Goal: Task Accomplishment & Management: Use online tool/utility

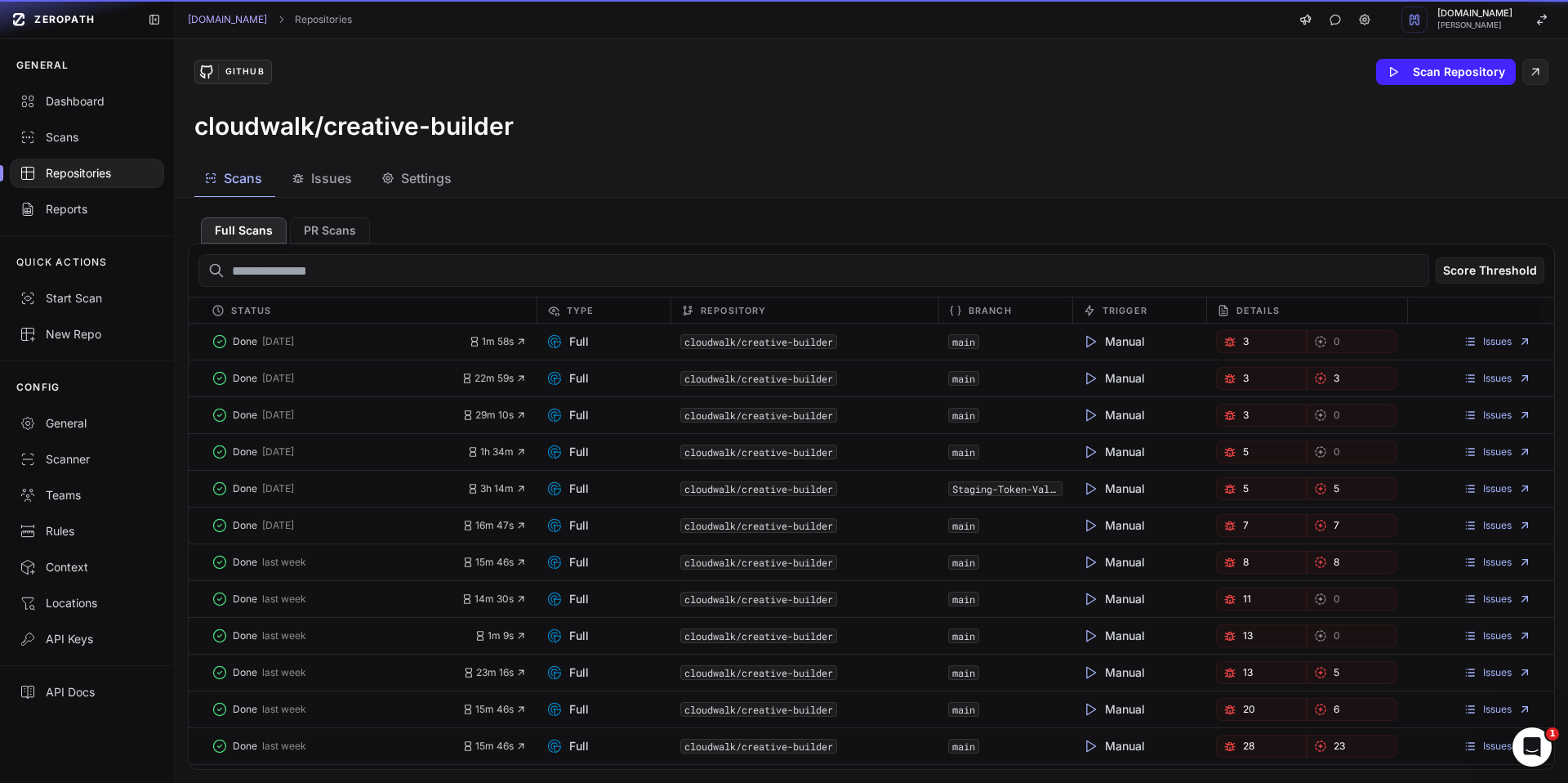
click at [218, 178] on div "Scans" at bounding box center [233, 178] width 58 height 19
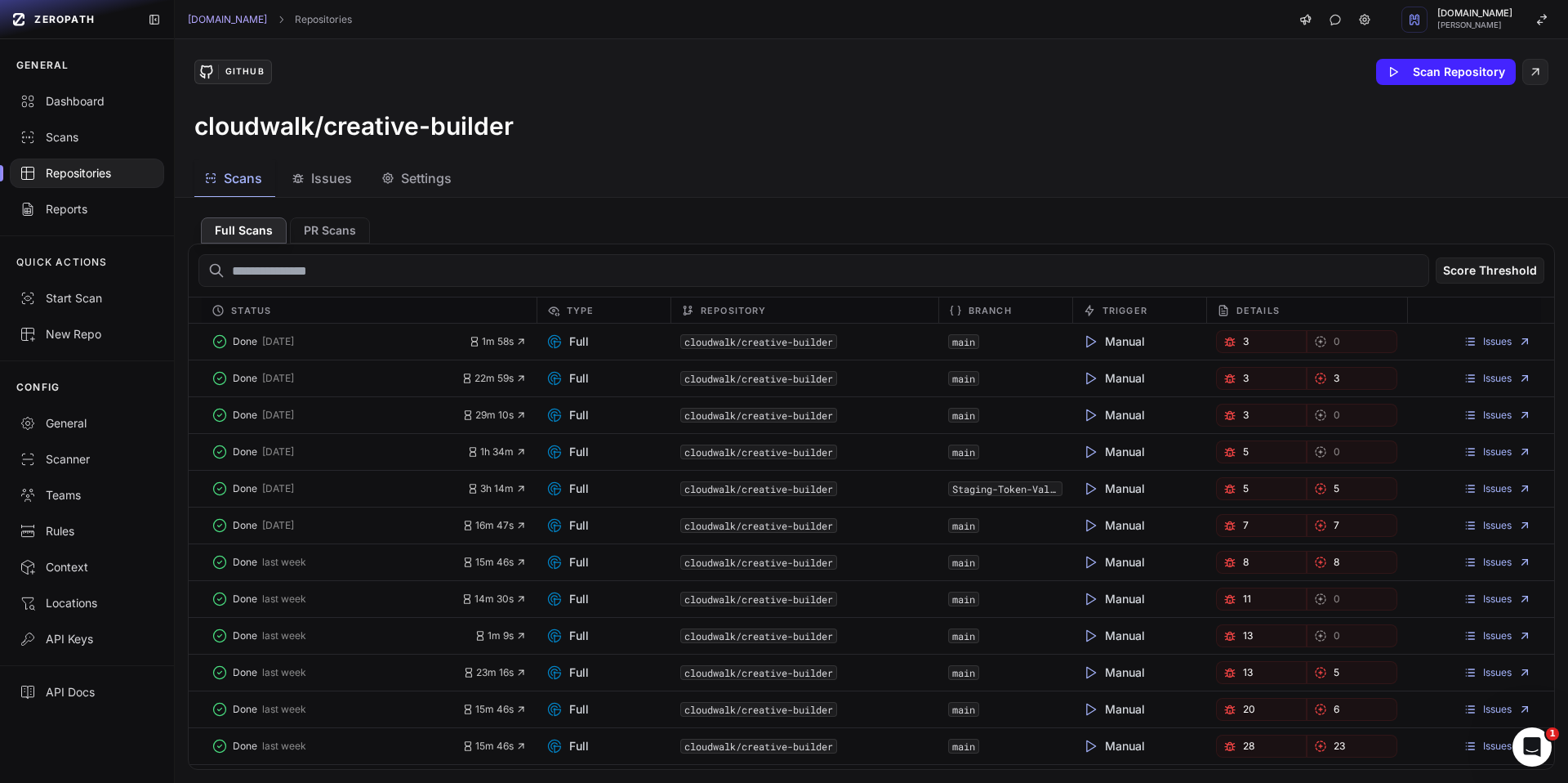
click at [514, 270] on input "text" at bounding box center [813, 269] width 1230 height 32
click at [626, 336] on div "Full" at bounding box center [603, 341] width 134 height 23
click at [1464, 342] on link "Issues" at bounding box center [1497, 341] width 68 height 13
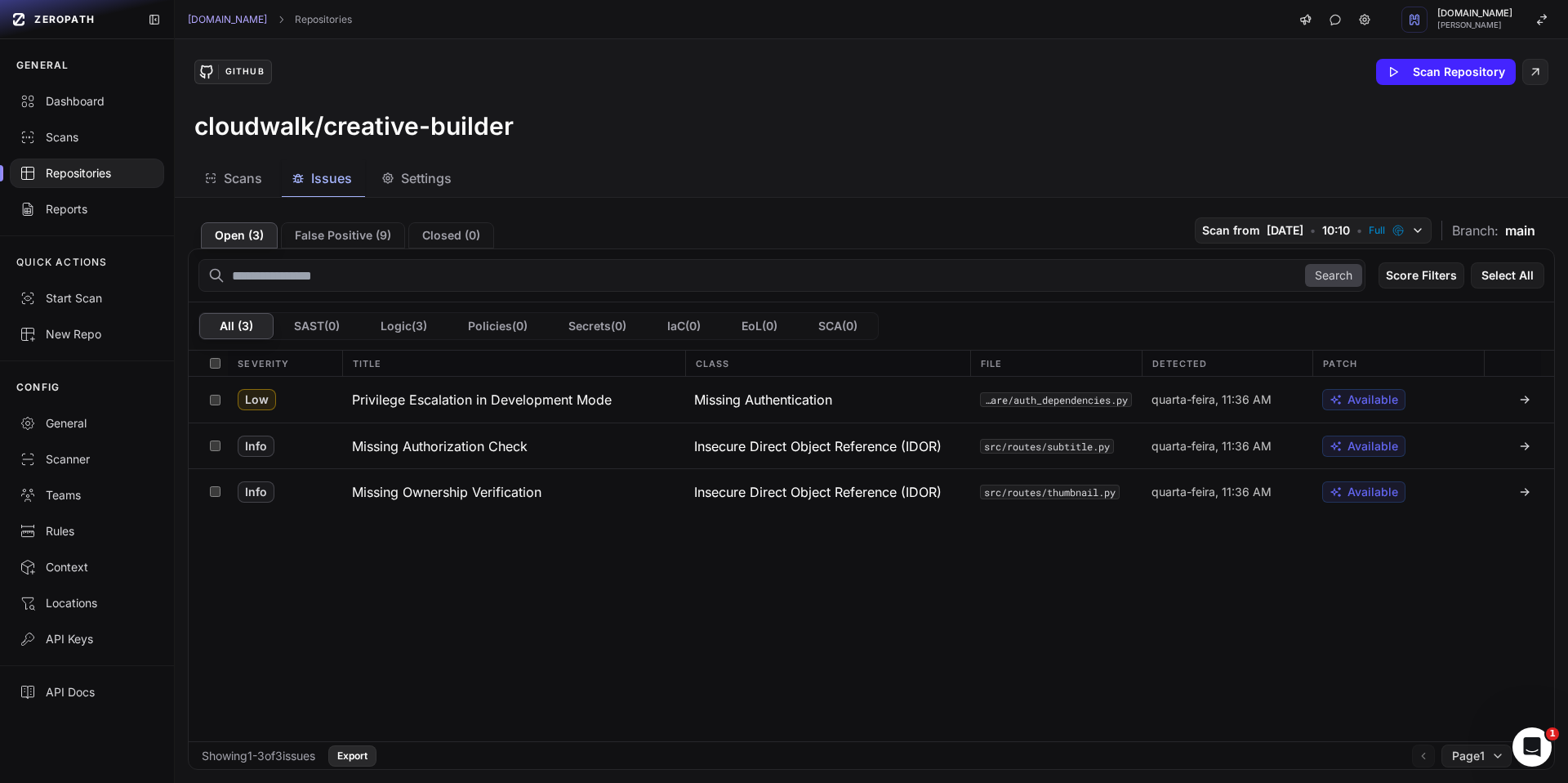
click at [376, 751] on button "Export" at bounding box center [352, 756] width 48 height 21
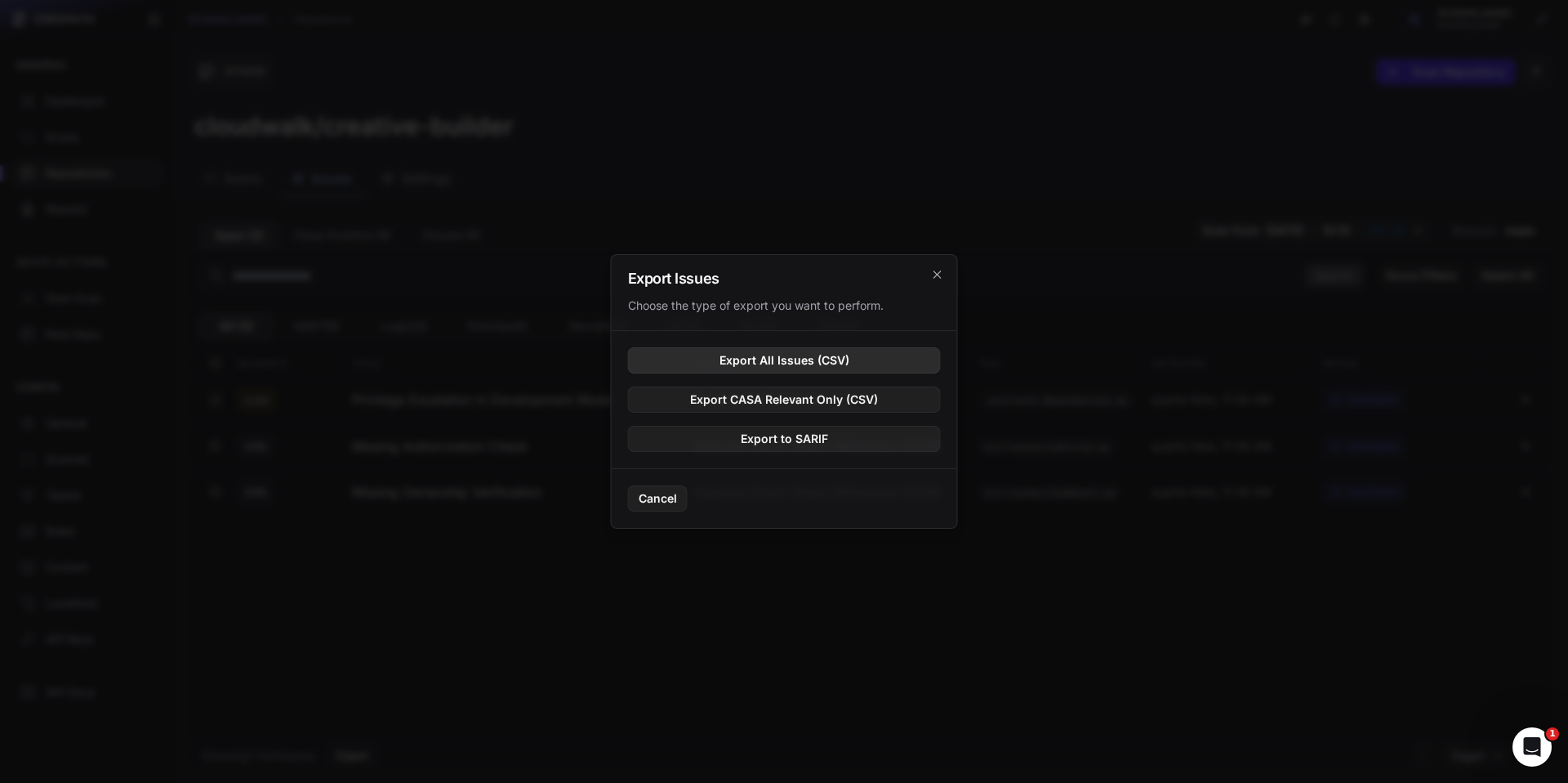
click at [792, 365] on button "Export All Issues (CSV)" at bounding box center [784, 361] width 312 height 26
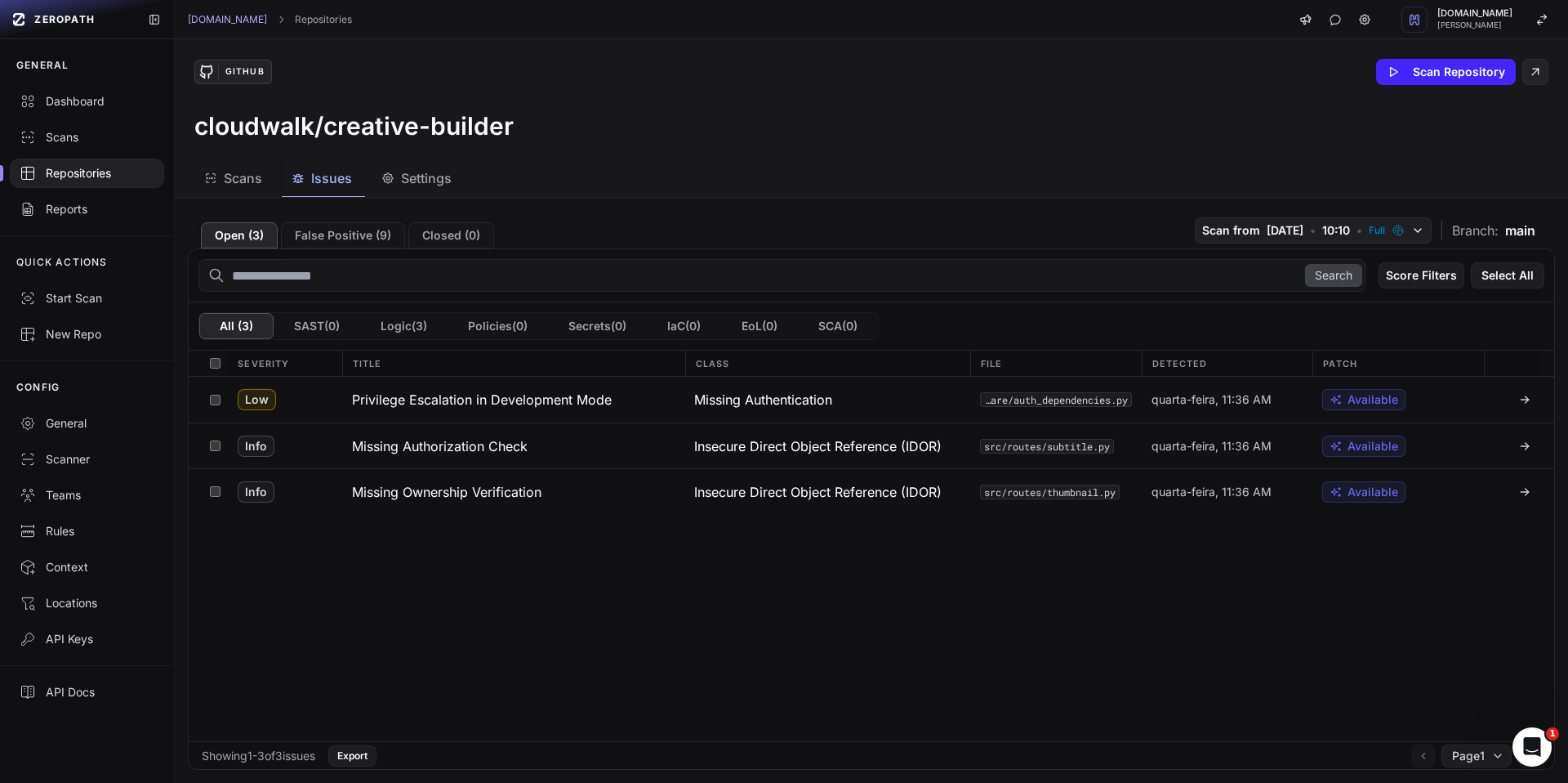
click at [601, 582] on div "Low Privilege Escalation in Development Mode Missing Authentication src/middlew…" at bounding box center [871, 558] width 1365 height 364
click at [1437, 79] on button "Scan Repository" at bounding box center [1445, 72] width 140 height 26
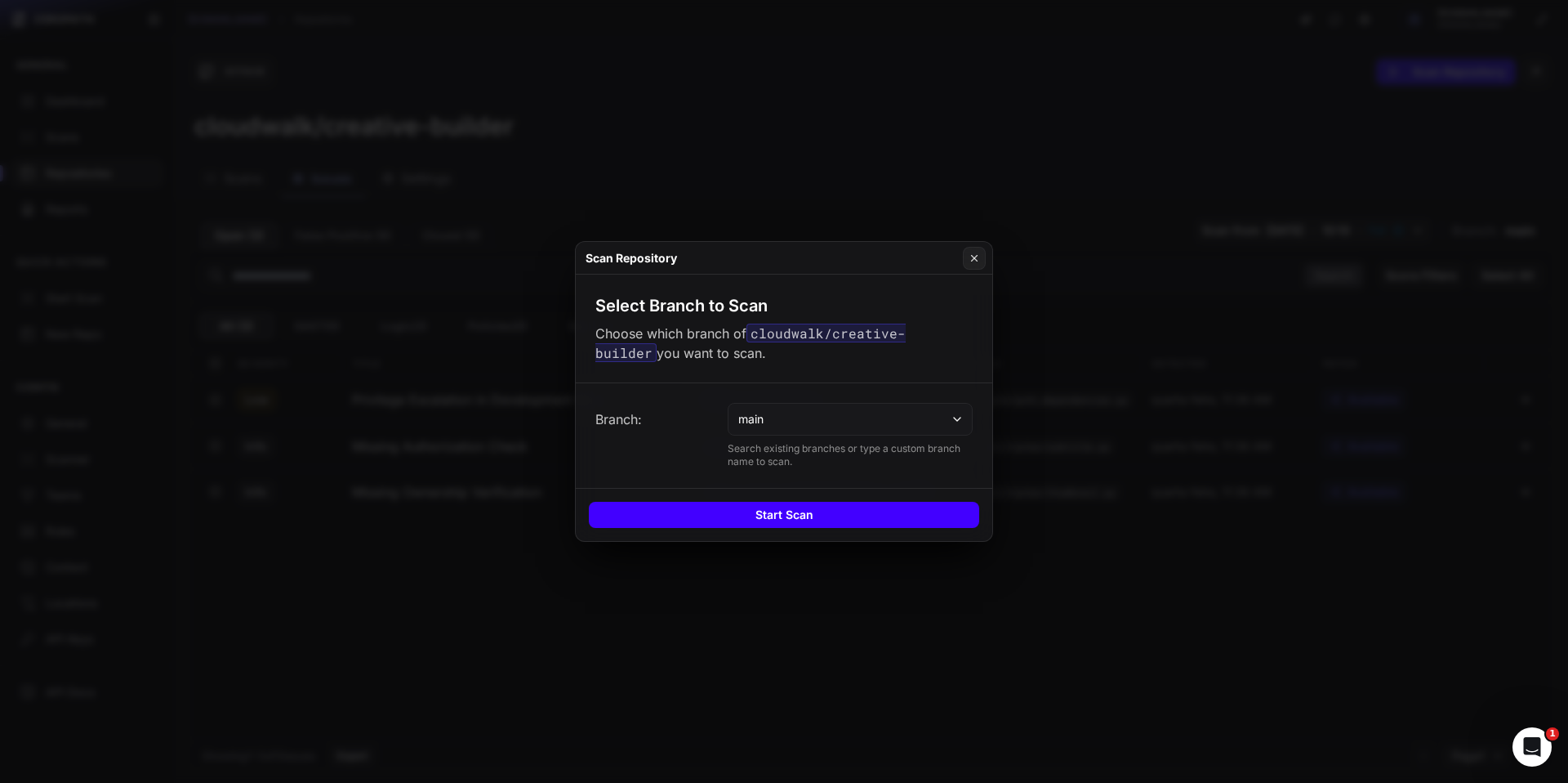
click at [814, 516] on button "Start Scan" at bounding box center [784, 514] width 390 height 26
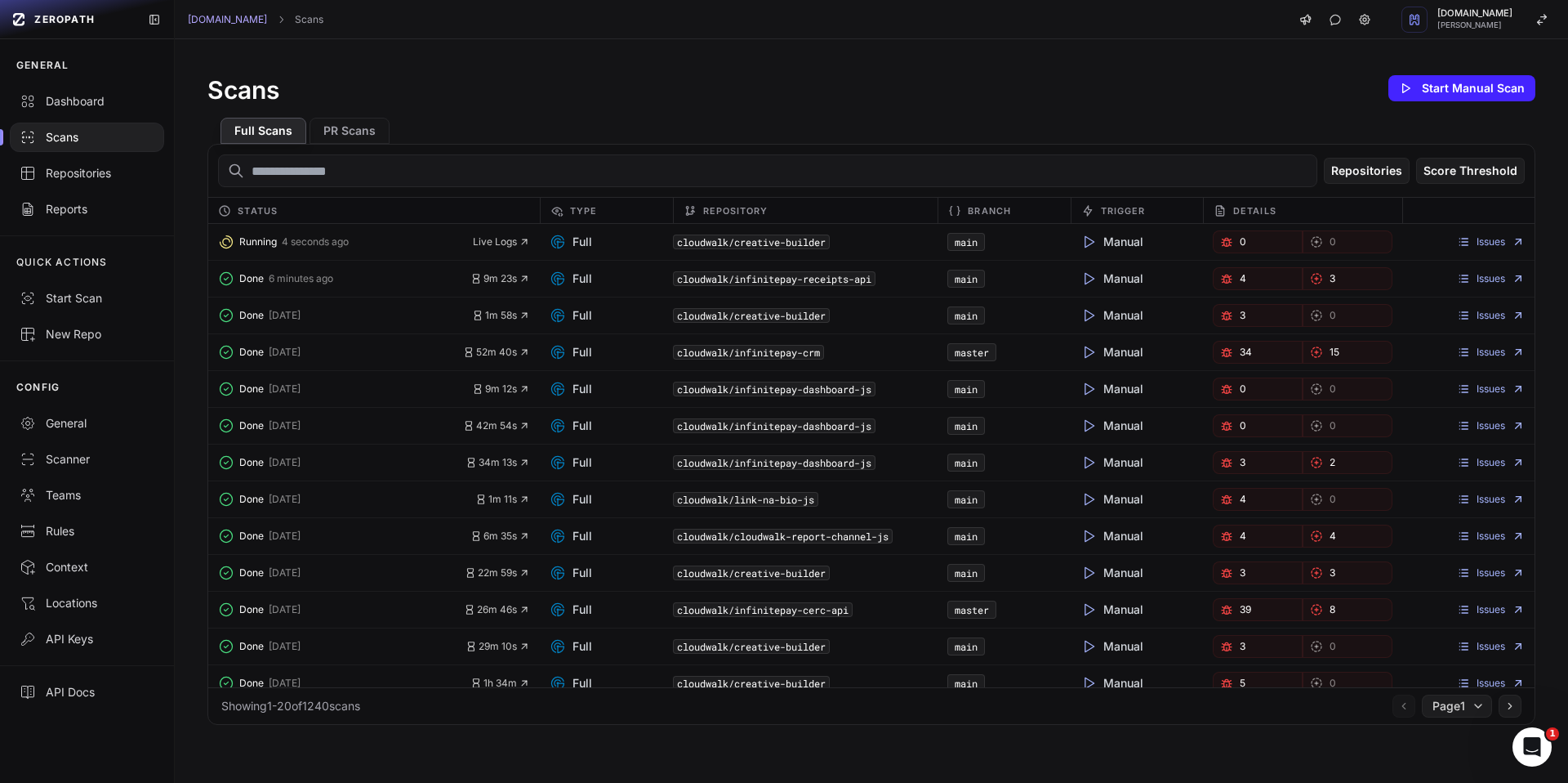
click at [780, 74] on div "Scans Start Manual Scan" at bounding box center [870, 88] width 1328 height 32
click at [855, 100] on div "Scans Start Manual Scan" at bounding box center [870, 88] width 1328 height 32
click at [1240, 242] on span "15" at bounding box center [1244, 241] width 10 height 13
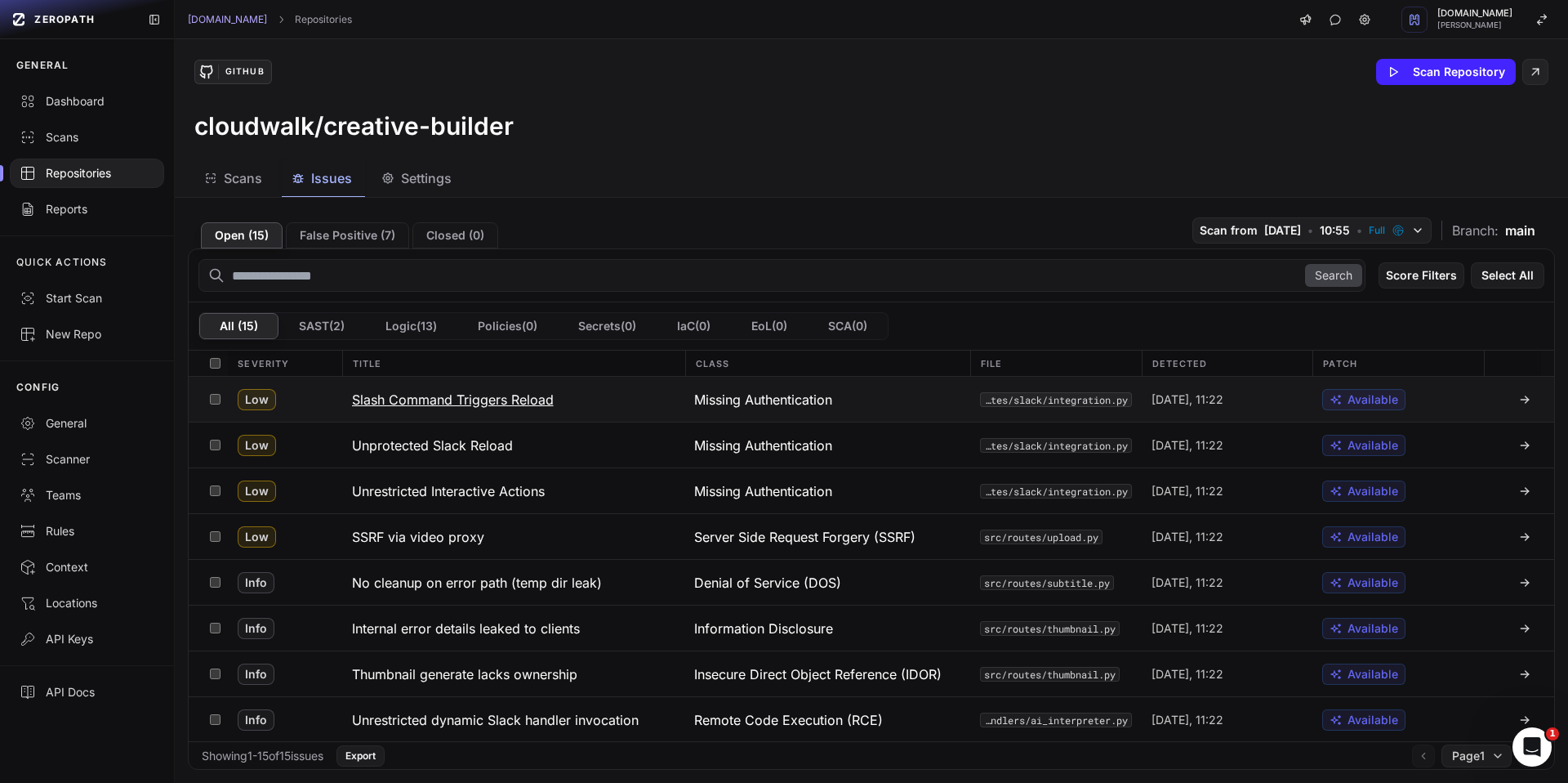
scroll to position [322, 0]
click at [384, 757] on button "Export" at bounding box center [360, 756] width 48 height 21
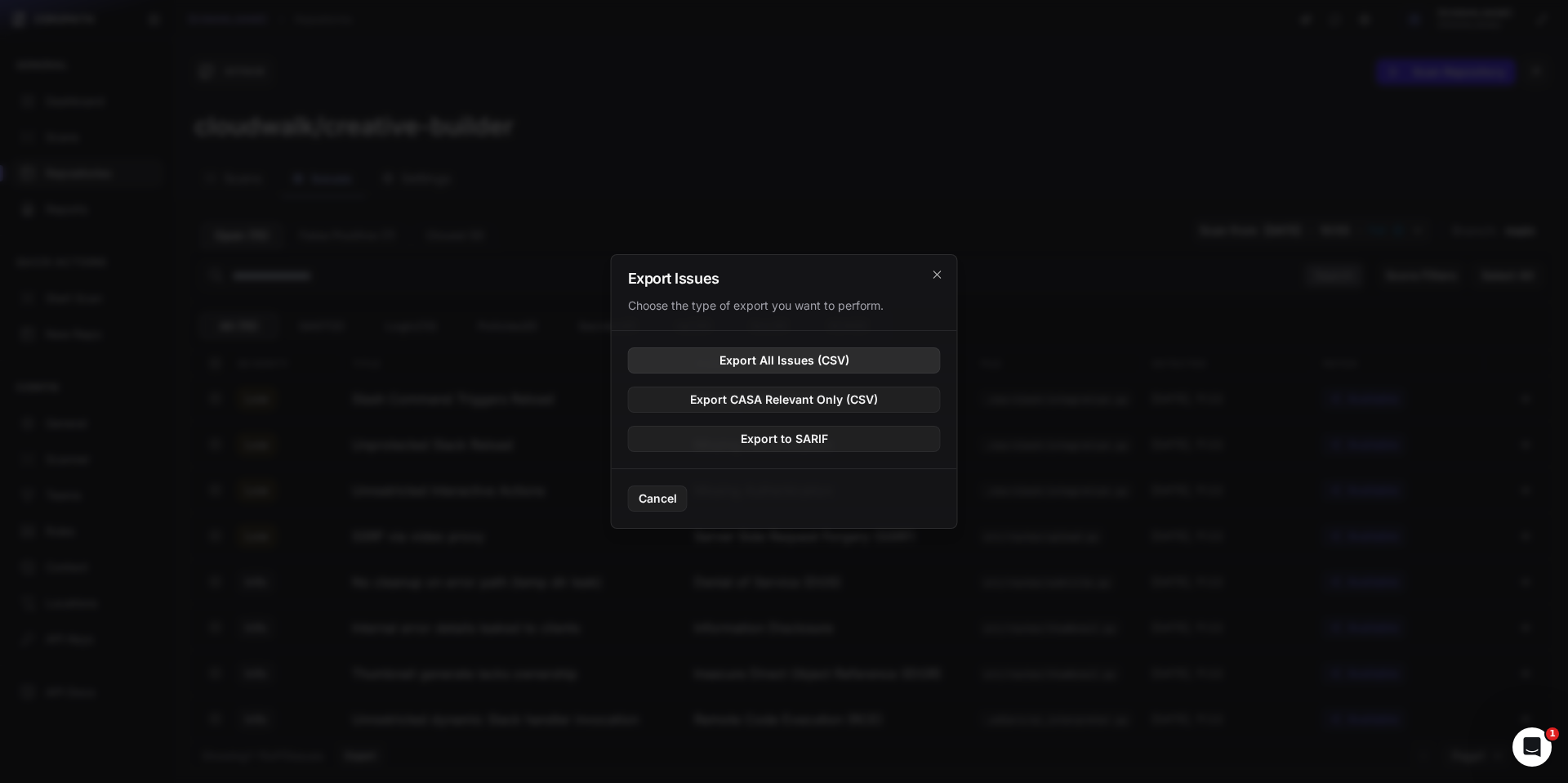
click at [745, 364] on button "Export All Issues (CSV)" at bounding box center [784, 361] width 312 height 26
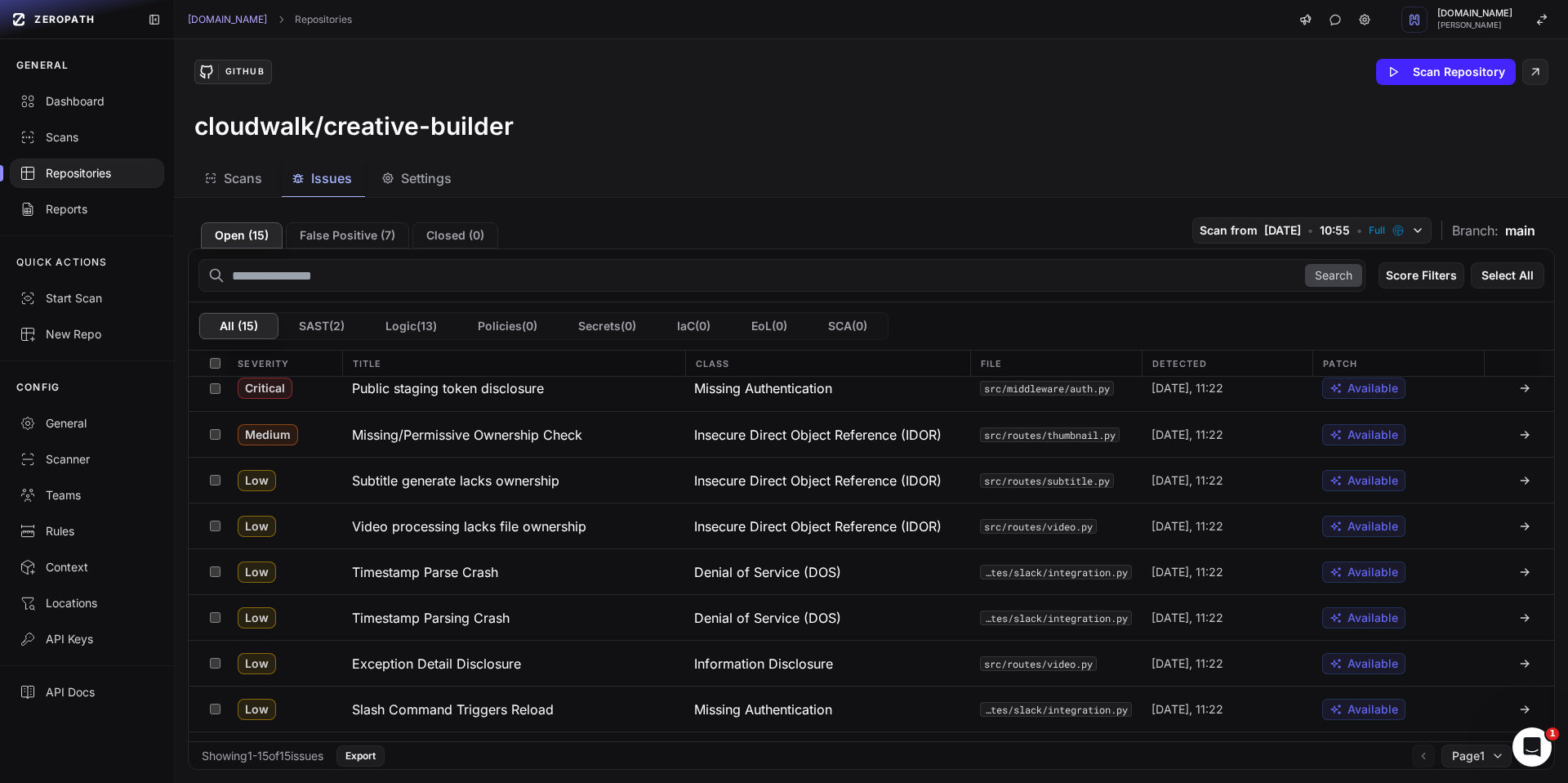
scroll to position [0, 0]
